Goal: Transaction & Acquisition: Purchase product/service

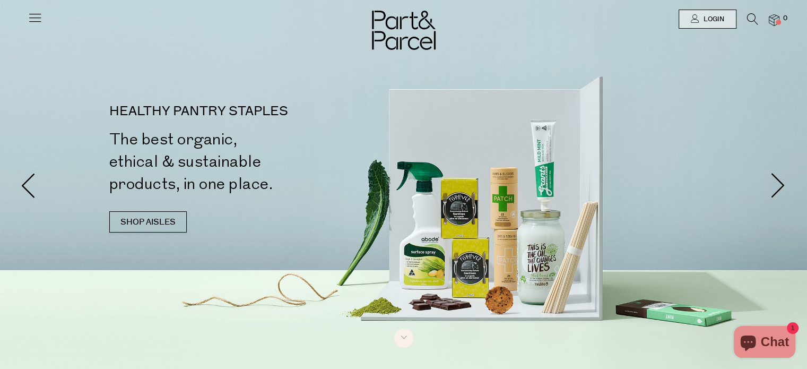
click at [752, 20] on icon at bounding box center [752, 19] width 11 height 12
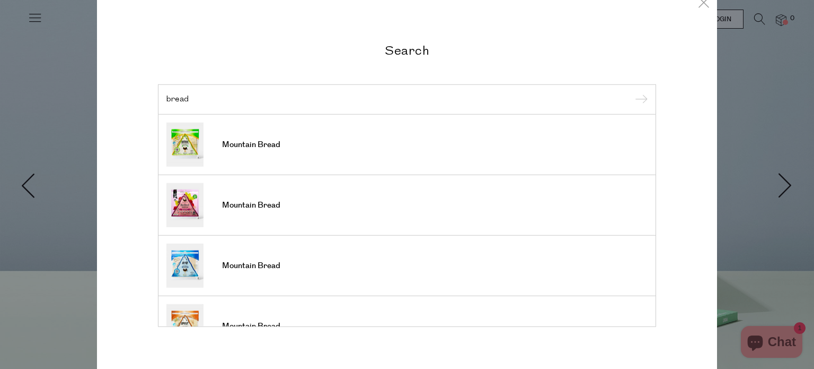
click at [354, 110] on div "bread" at bounding box center [407, 99] width 498 height 31
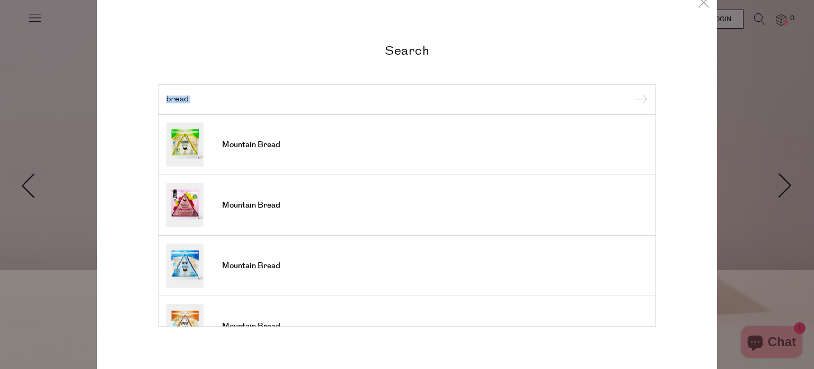
click at [352, 101] on input "bread" at bounding box center [406, 99] width 481 height 8
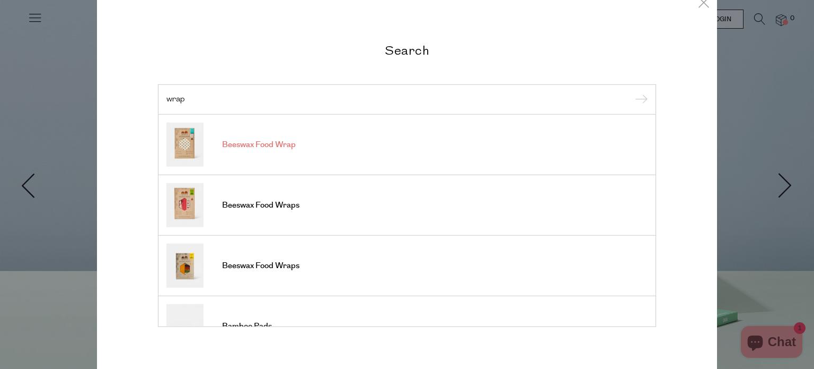
type input "wrap"
click at [269, 150] on link "Beeswax Food Wrap" at bounding box center [406, 144] width 481 height 44
